Goal: Information Seeking & Learning: Learn about a topic

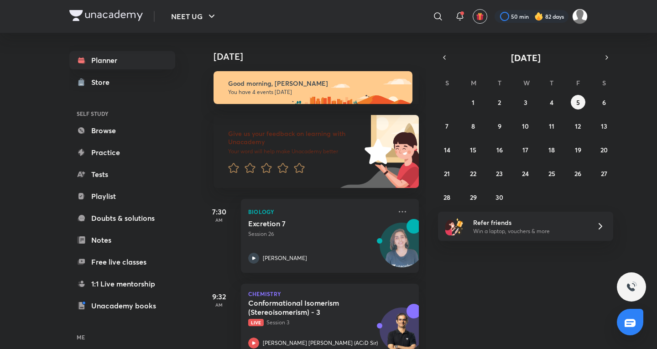
scroll to position [193, 0]
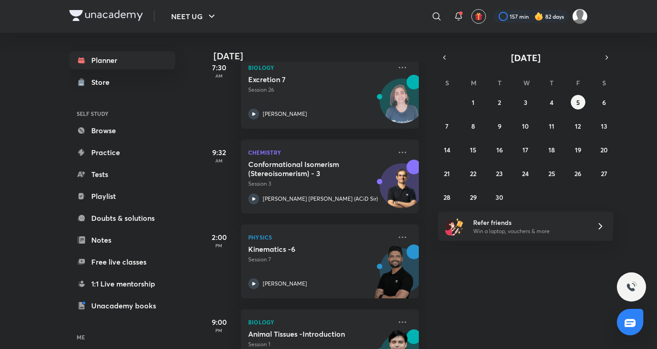
scroll to position [152, 0]
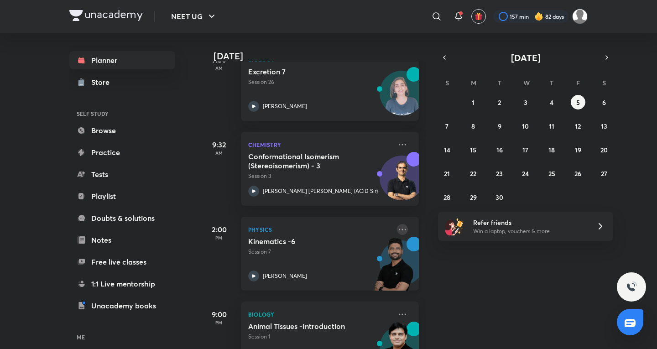
click at [399, 230] on icon at bounding box center [402, 229] width 11 height 11
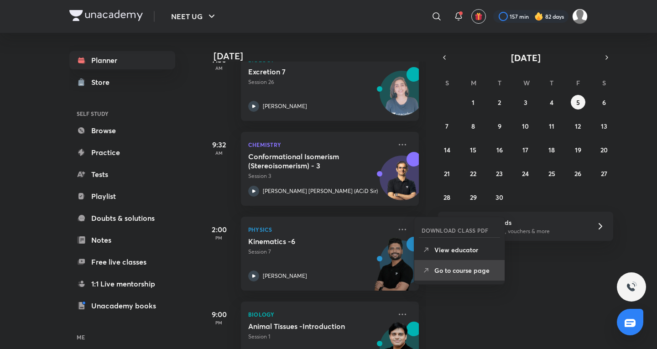
click at [443, 272] on p "Go to course page" at bounding box center [465, 271] width 63 height 10
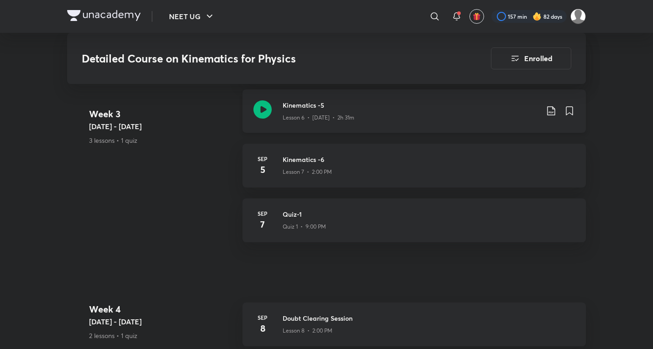
scroll to position [854, 0]
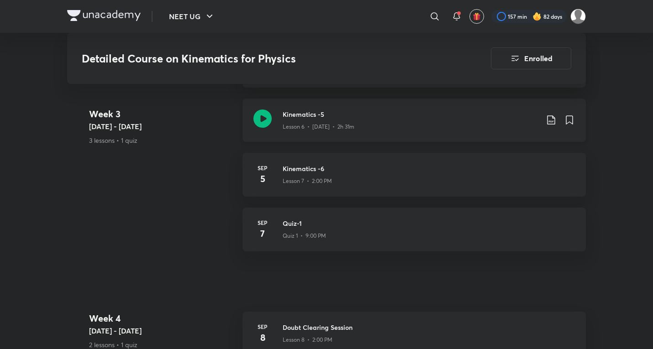
click at [438, 124] on div "Kinematics -5 Lesson 6 • Sep 3 • 2h 31m" at bounding box center [413, 120] width 343 height 43
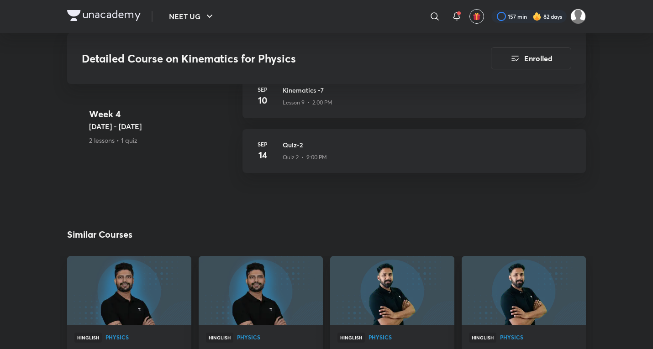
scroll to position [1164, 0]
